Goal: Task Accomplishment & Management: Manage account settings

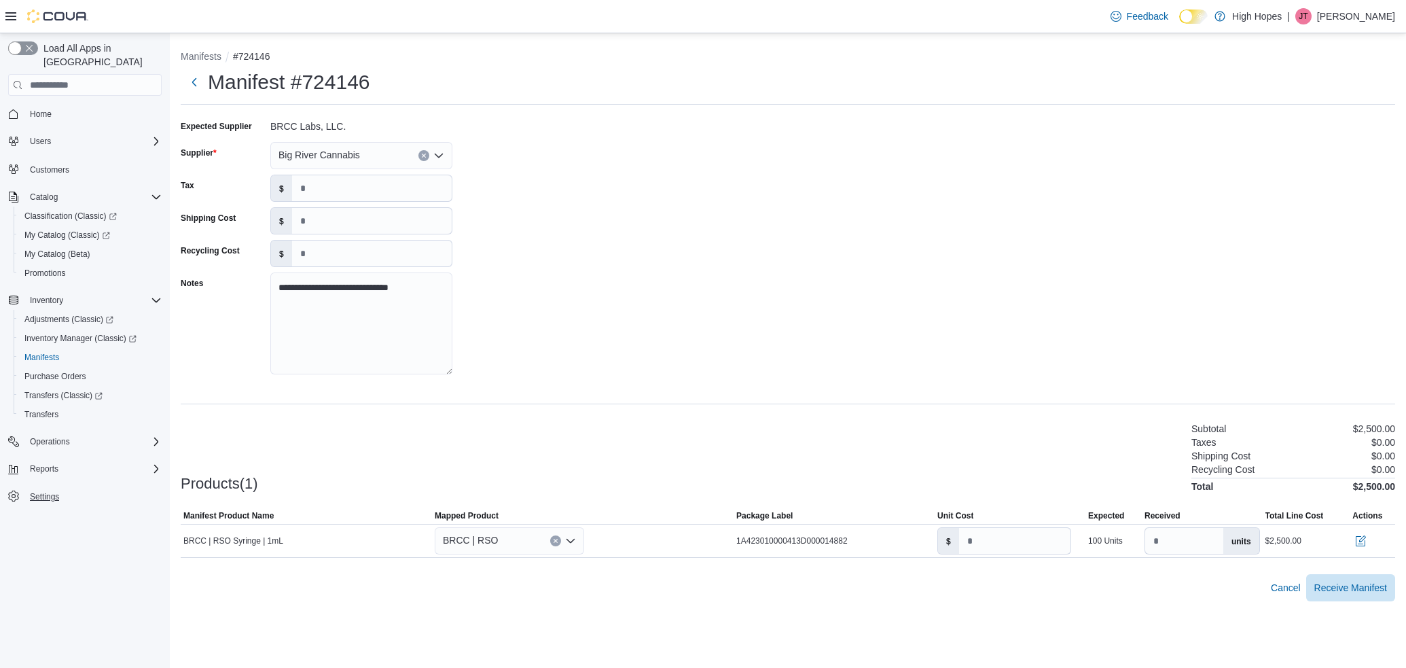
click at [43, 491] on span "Settings" at bounding box center [44, 496] width 29 height 11
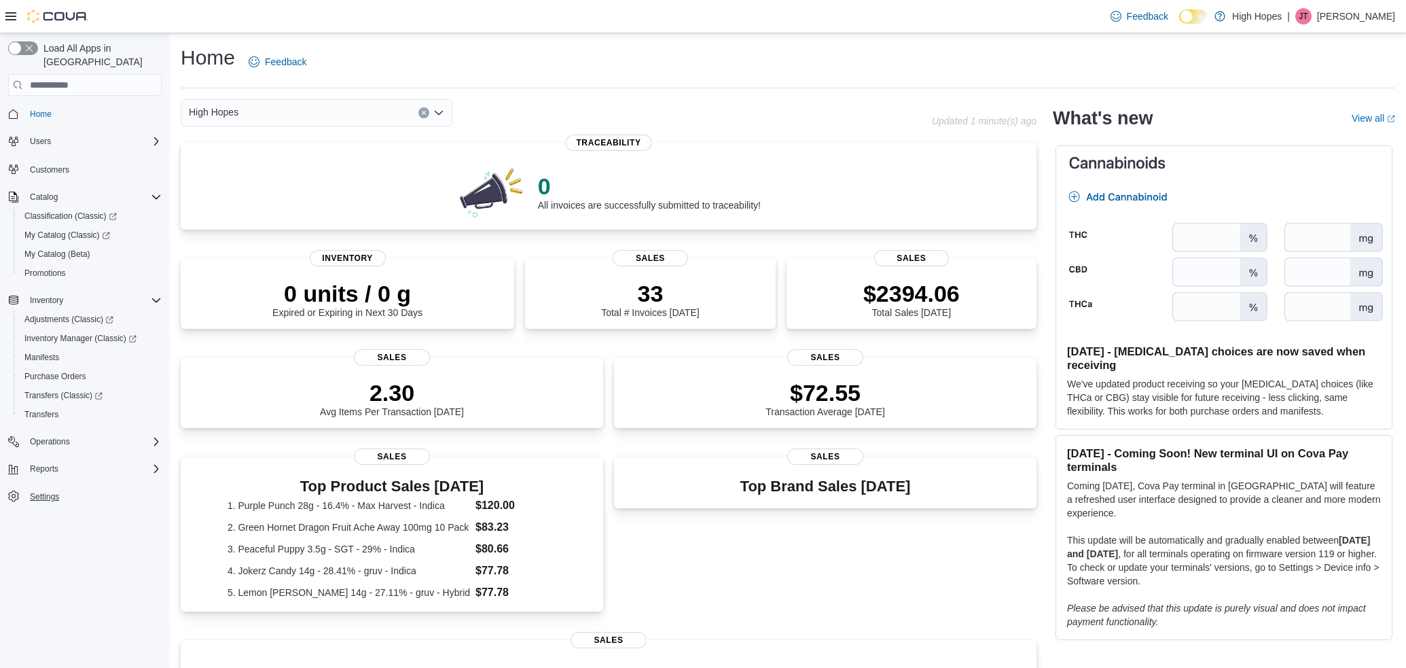
click at [36, 491] on span "Settings" at bounding box center [44, 496] width 29 height 11
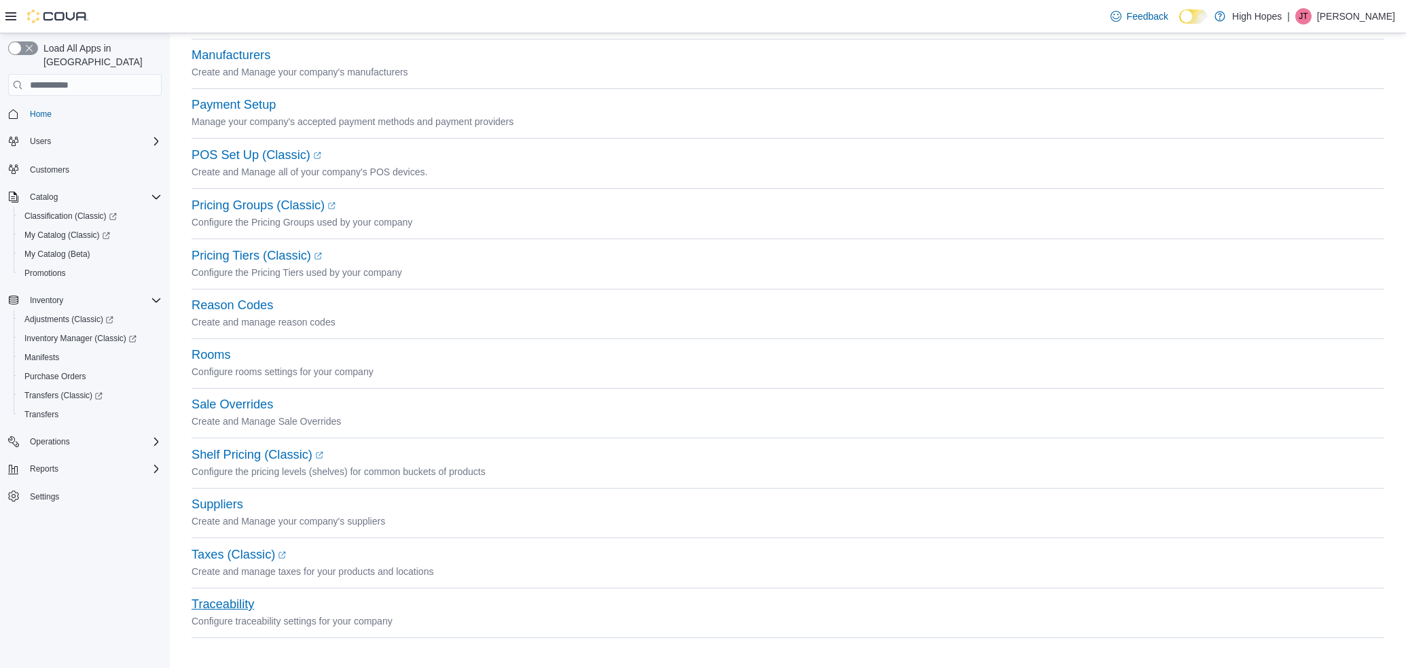
scroll to position [503, 0]
click at [221, 601] on button "Traceability" at bounding box center [223, 605] width 62 height 14
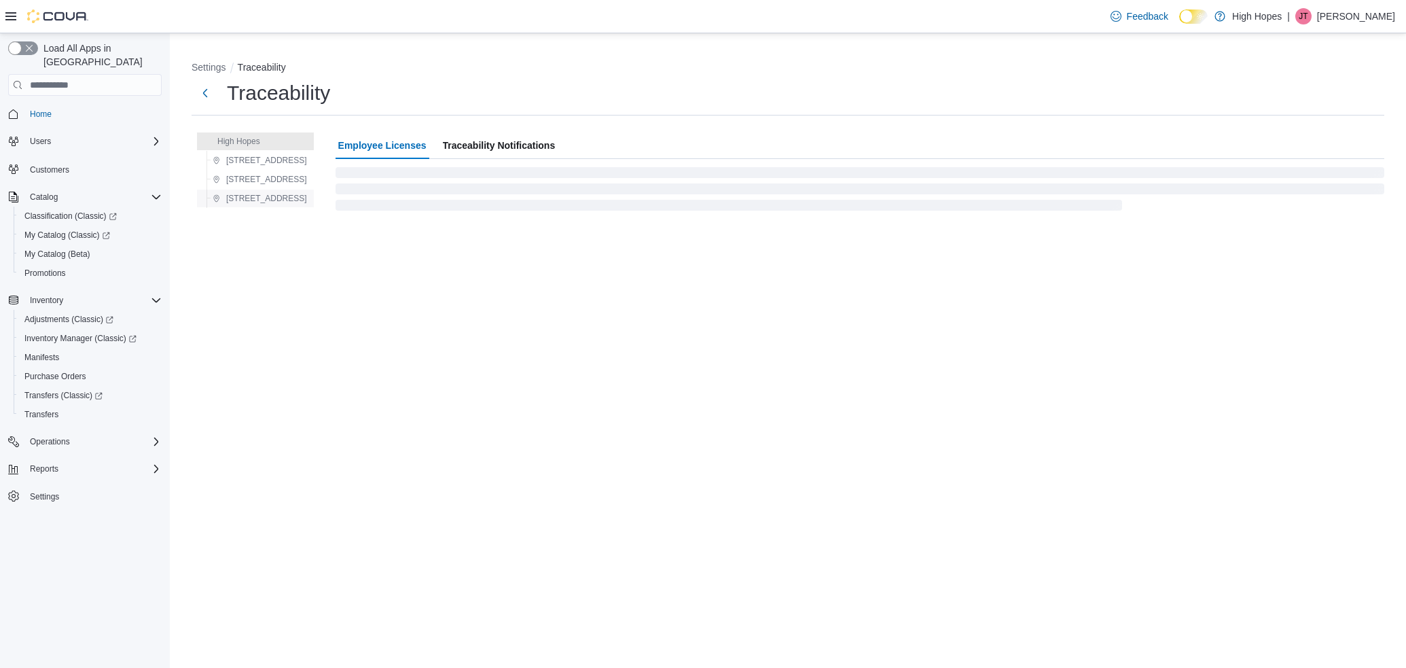
click at [262, 198] on span "834 Highway 19 N" at bounding box center [266, 198] width 81 height 11
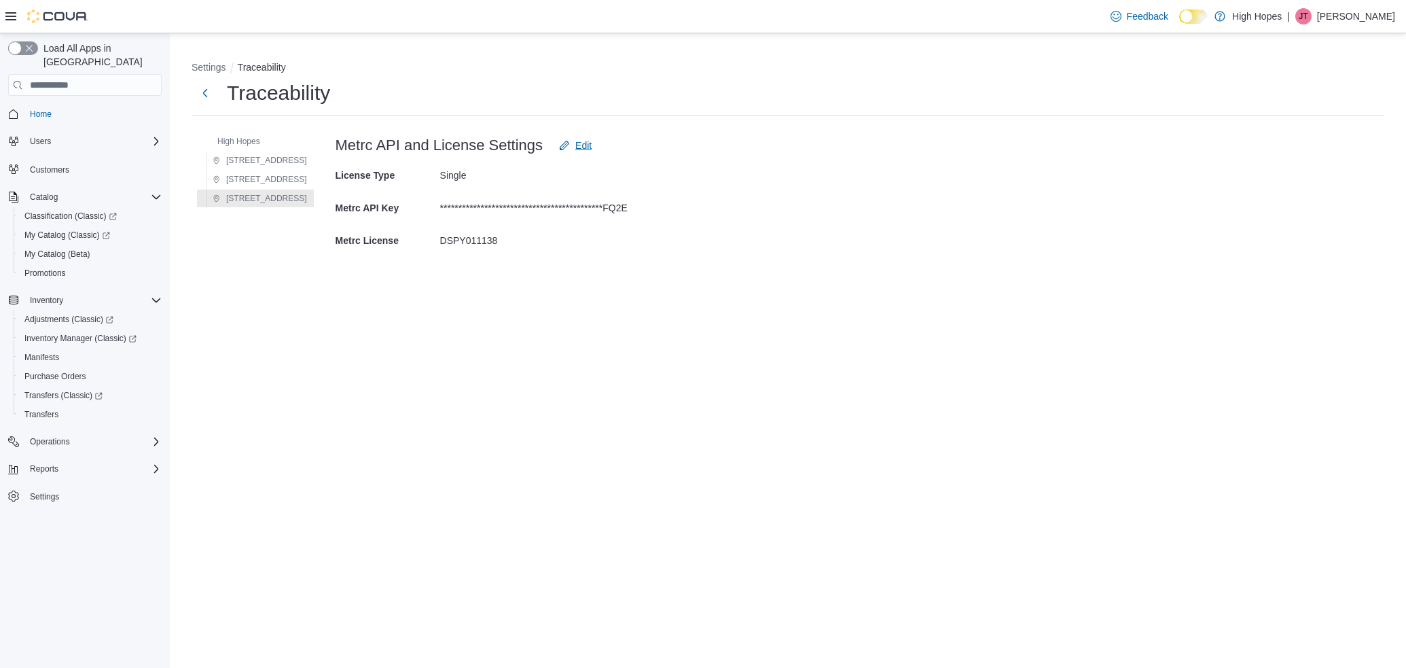
click at [559, 144] on icon "Edit" at bounding box center [564, 145] width 11 height 11
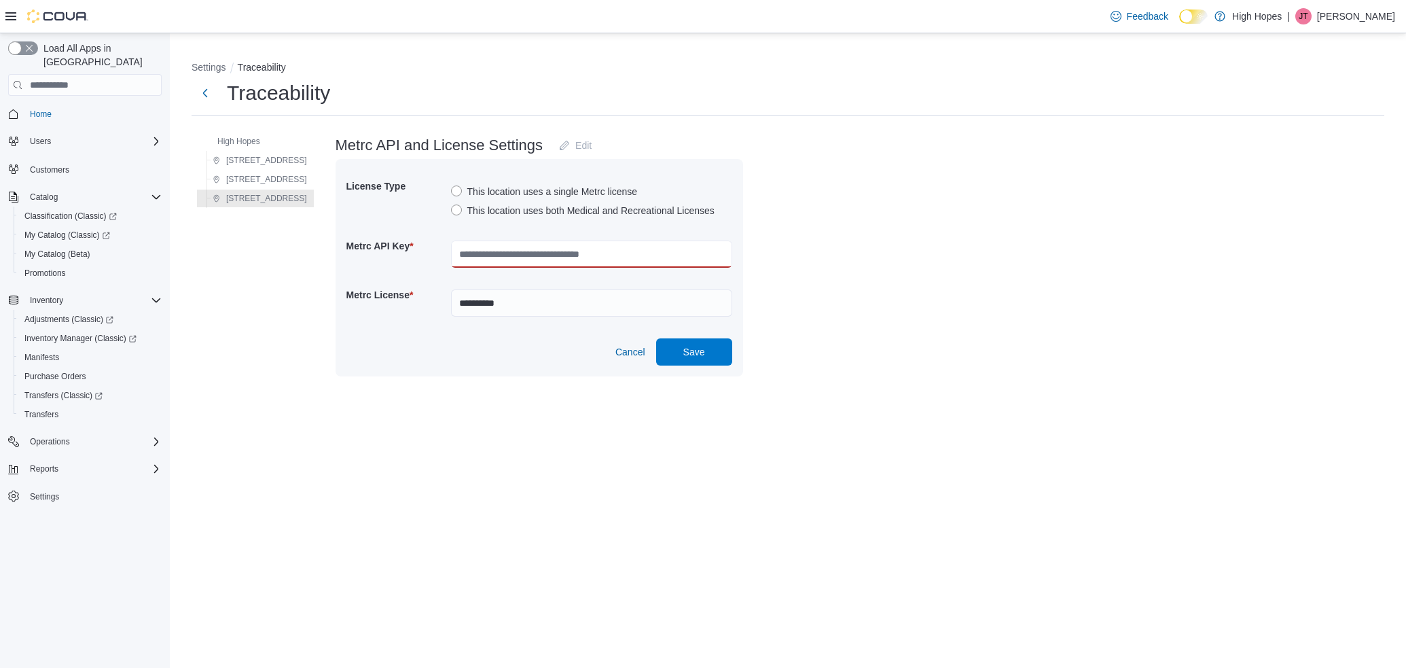
click at [464, 250] on input "text" at bounding box center [591, 253] width 281 height 27
paste input "**********"
type input "**********"
click at [704, 355] on span "Save" at bounding box center [694, 351] width 60 height 27
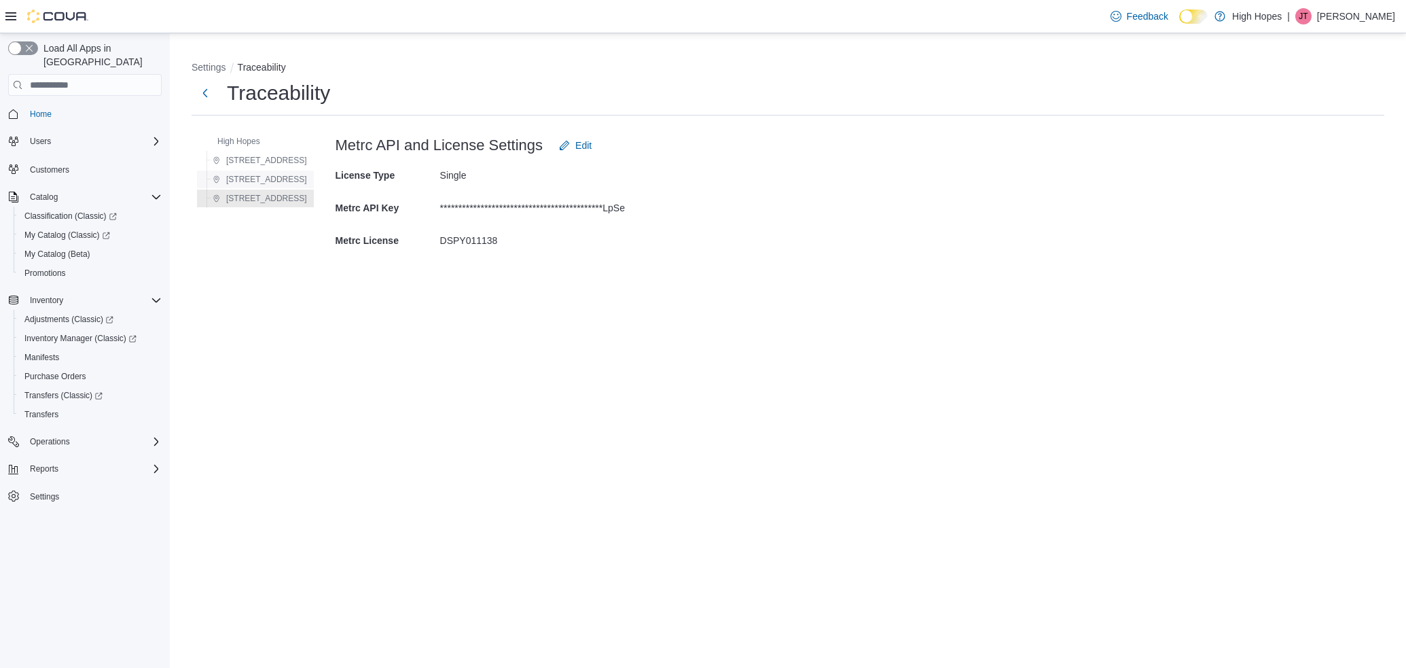
click at [270, 182] on span "1201 N Gloster St" at bounding box center [266, 179] width 81 height 11
